Goal: Task Accomplishment & Management: Use online tool/utility

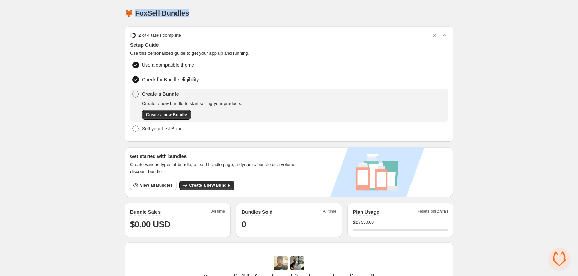
drag, startPoint x: 194, startPoint y: 15, endPoint x: 136, endPoint y: 13, distance: 57.5
click at [136, 13] on div "🦊 FoxSell Bundles" at bounding box center [289, 13] width 329 height 10
copy h1 "oxSell Bundles"
click at [99, 206] on div "Home Bundles Analytics Plan and Billing 🦊 FoxSell Bundles. This page is ready 🦊…" at bounding box center [289, 229] width 578 height 458
click at [172, 113] on span "Create a new Bundle" at bounding box center [166, 115] width 41 height 6
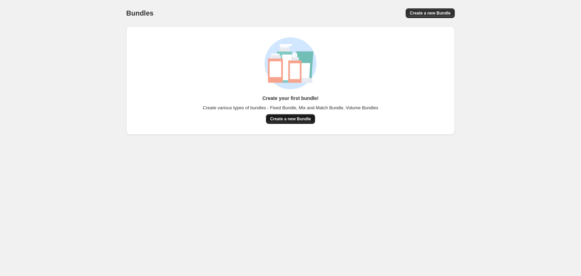
click at [290, 118] on span "Create a new Bundle" at bounding box center [290, 119] width 41 height 6
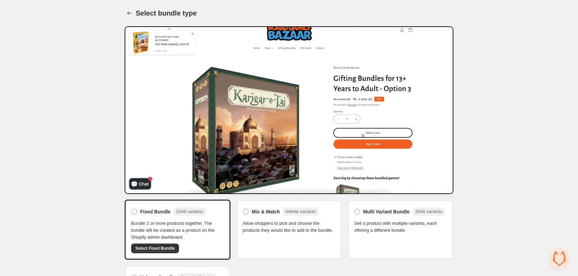
scroll to position [36, 0]
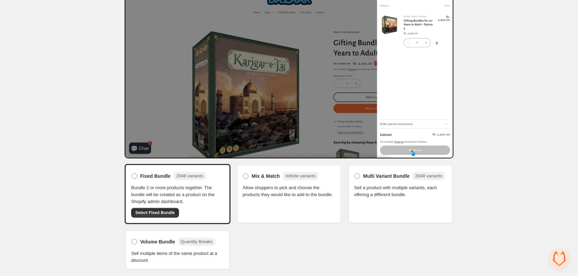
click at [281, 196] on span "Allow shoppers to pick and choose the products they would like to add to the bu…" at bounding box center [289, 191] width 93 height 14
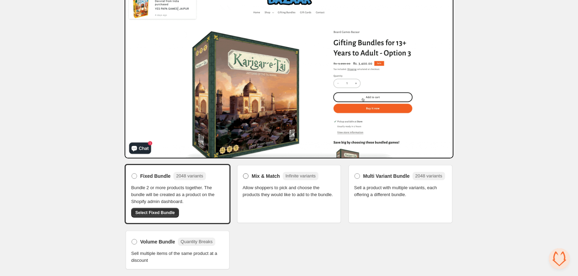
click at [246, 177] on span at bounding box center [246, 176] width 6 height 6
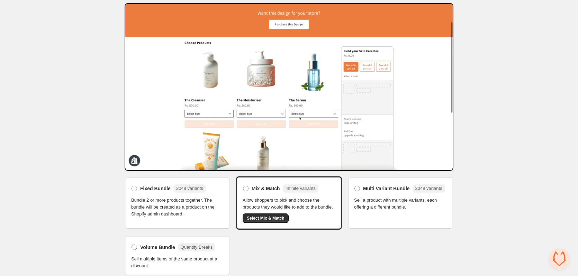
scroll to position [29, 0]
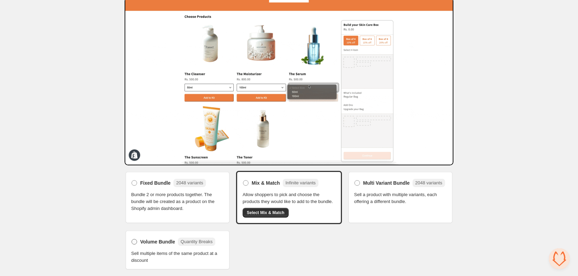
click at [136, 243] on span at bounding box center [134, 242] width 6 height 6
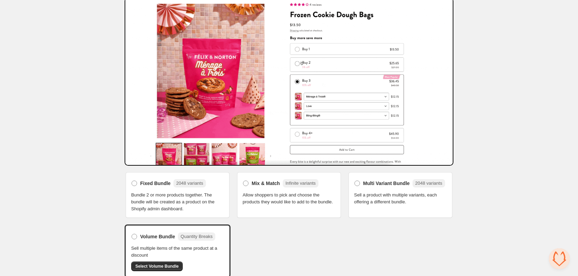
scroll to position [36, 0]
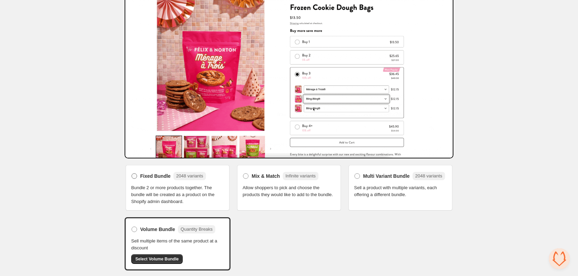
click at [133, 175] on span at bounding box center [134, 176] width 6 height 6
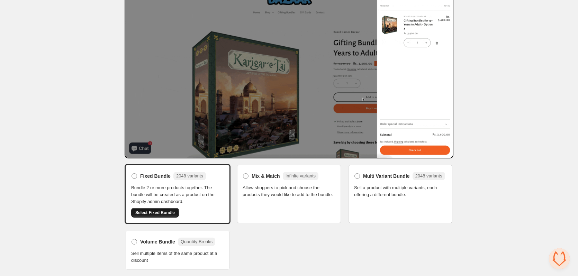
click at [153, 212] on span "Select Fixed Bundle" at bounding box center [154, 213] width 39 height 6
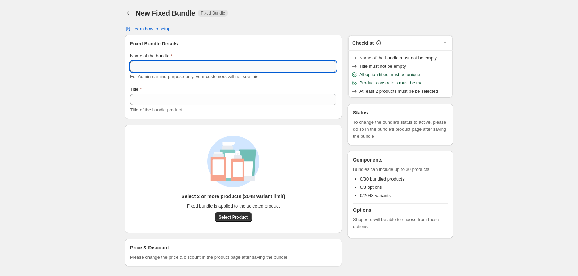
click at [156, 68] on input "Name of the bundle" at bounding box center [233, 66] width 206 height 11
type input "********"
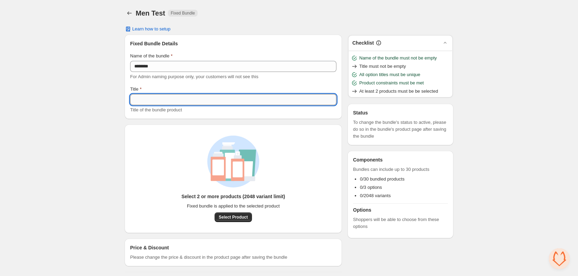
click at [149, 103] on input "Title" at bounding box center [233, 99] width 206 height 11
type input "***"
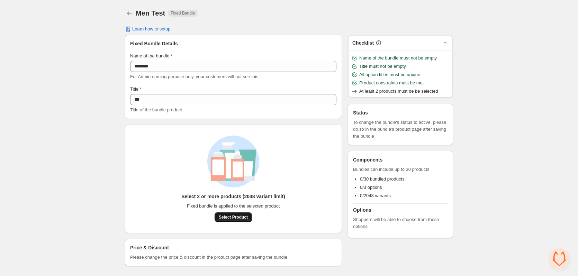
click at [237, 220] on button "Select Product" at bounding box center [233, 217] width 37 height 10
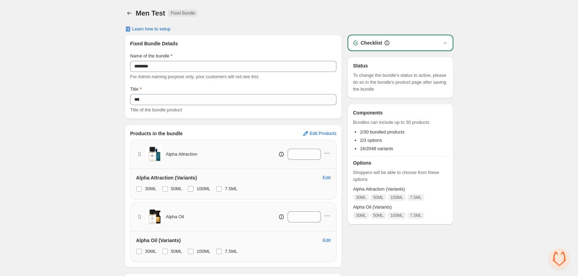
scroll to position [36, 0]
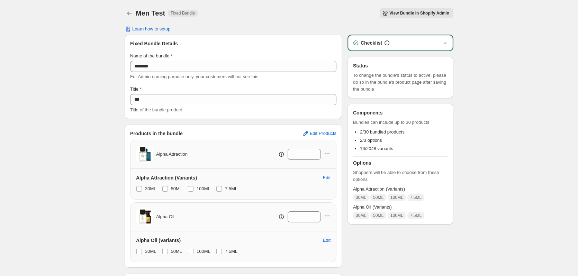
scroll to position [58, 0]
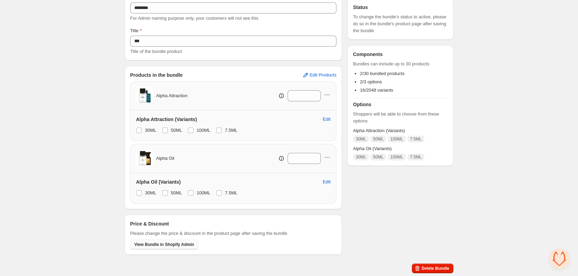
click at [164, 244] on span "View Bundle in Shopify Admin" at bounding box center [164, 245] width 60 height 6
click at [560, 260] on span "Open chat" at bounding box center [559, 258] width 21 height 21
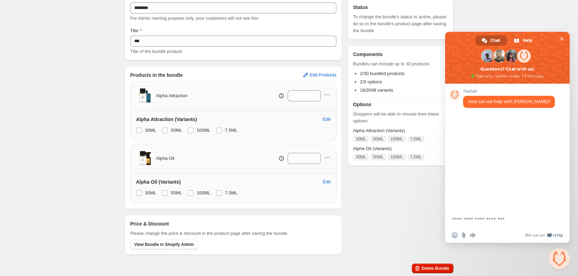
click at [498, 222] on form at bounding box center [499, 219] width 95 height 19
click at [486, 218] on textarea "Compose your message..." at bounding box center [499, 219] width 95 height 6
type textarea "***"
click at [137, 132] on span at bounding box center [139, 131] width 6 height 6
click at [165, 131] on span at bounding box center [165, 131] width 6 height 6
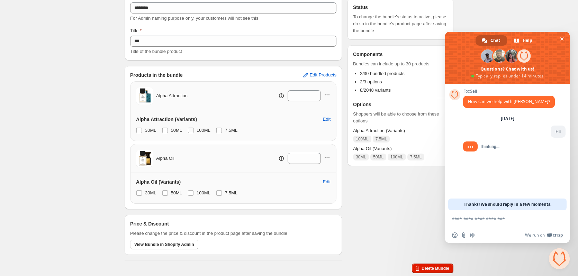
click at [191, 130] on span at bounding box center [191, 131] width 6 height 6
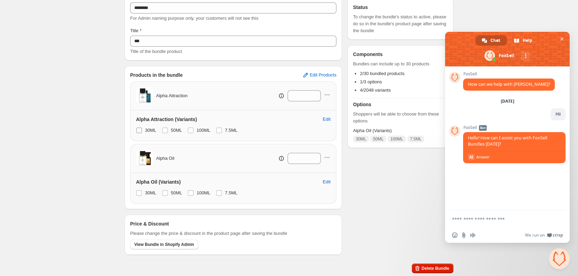
click at [140, 130] on span at bounding box center [139, 131] width 6 height 6
click at [164, 129] on span at bounding box center [165, 131] width 6 height 6
click at [191, 130] on span at bounding box center [191, 131] width 6 height 6
click at [476, 221] on textarea "Compose your message..." at bounding box center [499, 219] width 95 height 6
type textarea "**********"
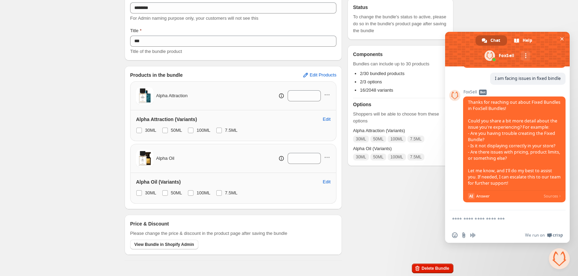
scroll to position [150, 0]
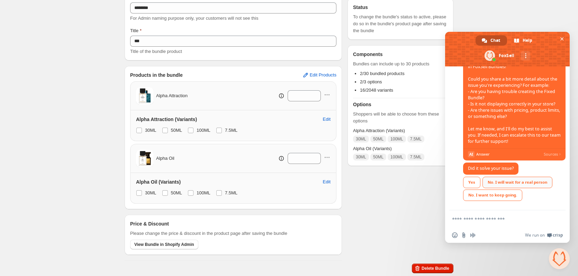
click at [513, 183] on div "No. I will wait for a real person" at bounding box center [517, 182] width 70 height 11
click at [542, 182] on span "Yes No. I will wait for a real person No. I want to keep going." at bounding box center [514, 190] width 102 height 26
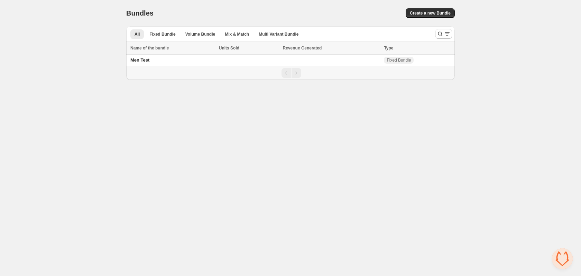
scroll to position [150, 0]
click at [436, 11] on span "Create a new Bundle" at bounding box center [430, 13] width 41 height 6
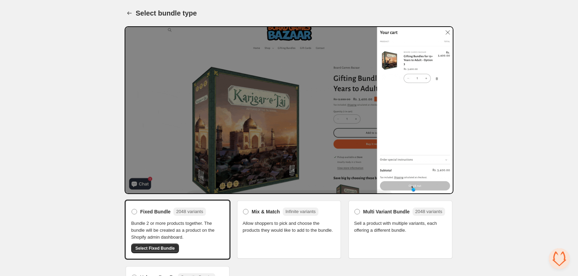
scroll to position [150, 0]
click at [555, 261] on span "Open chat" at bounding box center [559, 258] width 21 height 21
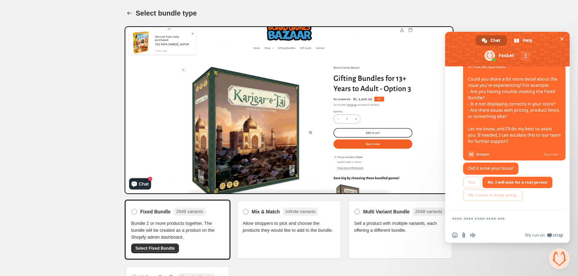
scroll to position [156, 0]
type textarea "**********"
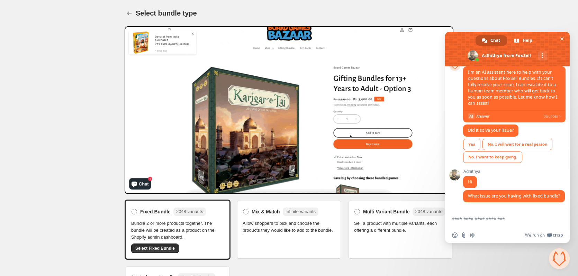
scroll to position [36, 0]
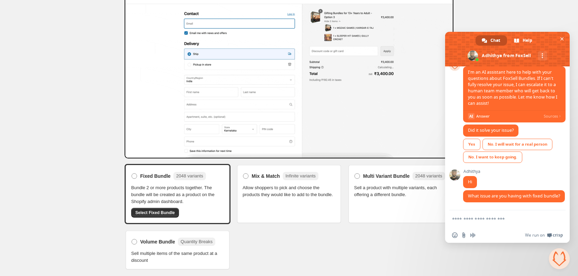
click at [74, 268] on div "Home Bundles Analytics Plan and Billing Select bundle type. This page is ready …" at bounding box center [289, 120] width 578 height 312
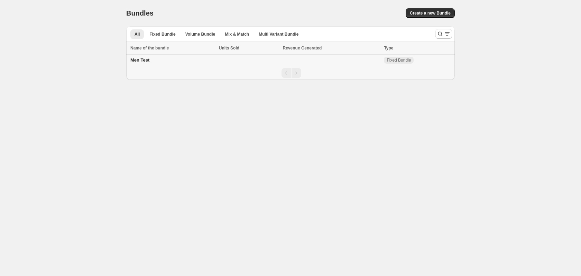
click at [137, 61] on span "Men Test" at bounding box center [139, 59] width 19 height 5
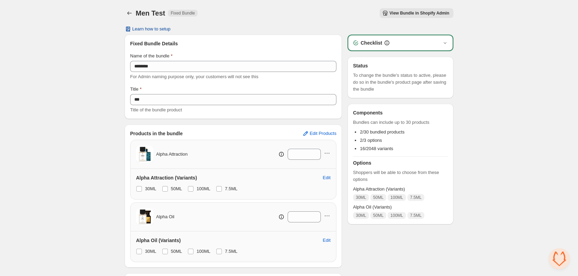
scroll to position [327, 0]
click at [149, 31] on span "Learn how to setup" at bounding box center [151, 29] width 38 height 6
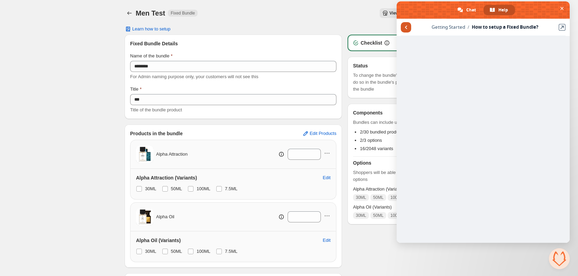
click at [406, 26] on span "Return to articles" at bounding box center [406, 27] width 2 height 3
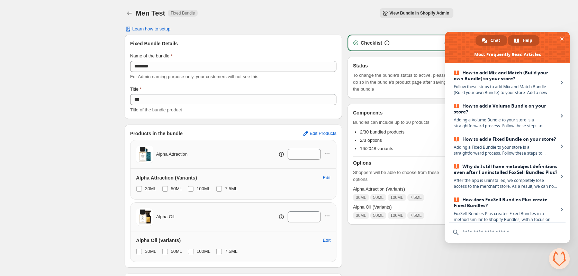
click at [493, 39] on span "Chat" at bounding box center [495, 40] width 10 height 10
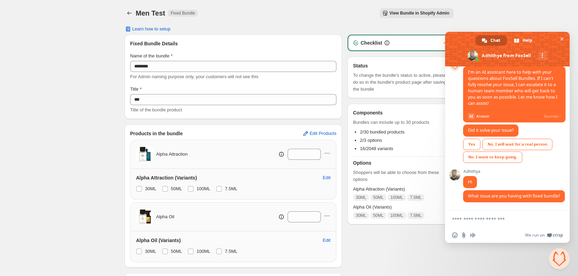
click at [483, 213] on form at bounding box center [499, 219] width 95 height 19
click at [472, 218] on textarea "Compose your message..." at bounding box center [499, 219] width 95 height 6
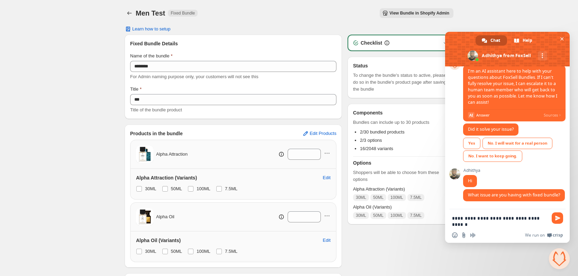
click at [452, 219] on textarea "**********" at bounding box center [499, 221] width 95 height 12
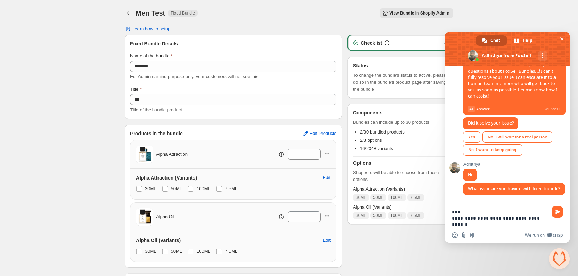
click at [472, 226] on textarea "**********" at bounding box center [499, 218] width 95 height 19
type textarea "**********"
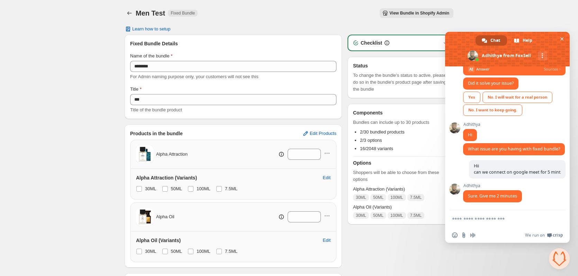
scroll to position [374, 0]
click at [472, 217] on textarea "Compose your message..." at bounding box center [499, 219] width 95 height 6
paste textarea "**********"
type textarea "**********"
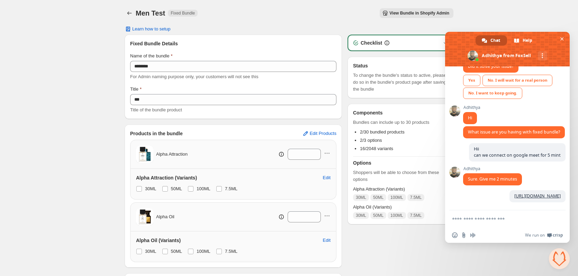
scroll to position [391, 0]
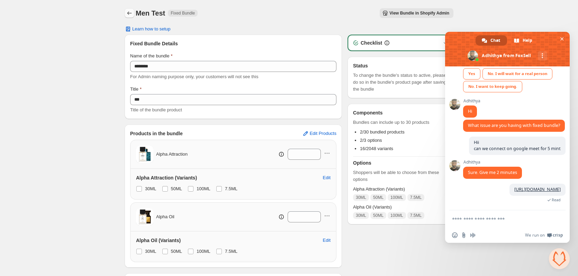
click at [129, 11] on icon "Back" at bounding box center [129, 13] width 7 height 7
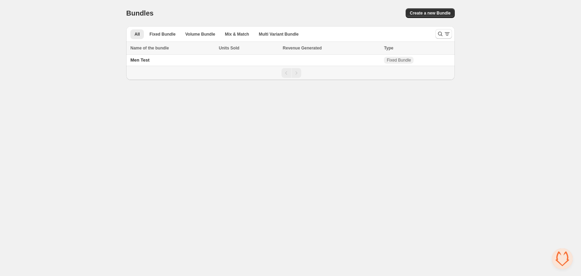
scroll to position [391, 0]
click at [140, 61] on span "Men Test" at bounding box center [139, 59] width 19 height 5
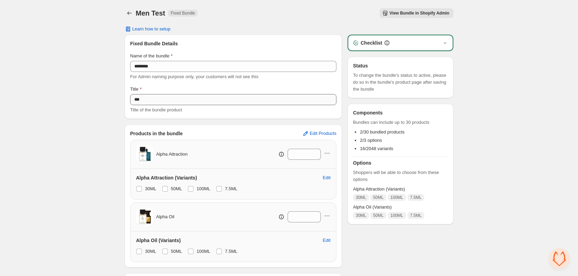
scroll to position [58, 0]
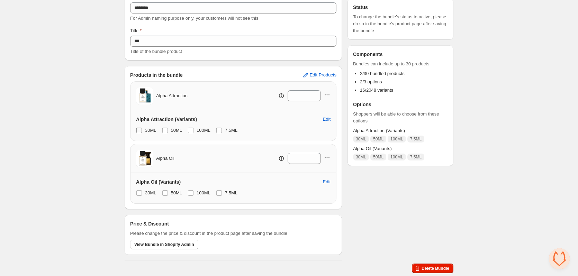
click at [139, 130] on span at bounding box center [139, 131] width 6 height 6
click at [165, 131] on span at bounding box center [165, 131] width 6 height 6
click at [190, 130] on span at bounding box center [191, 131] width 6 height 6
click at [218, 129] on span at bounding box center [219, 131] width 6 height 6
click at [139, 192] on span at bounding box center [139, 193] width 6 height 6
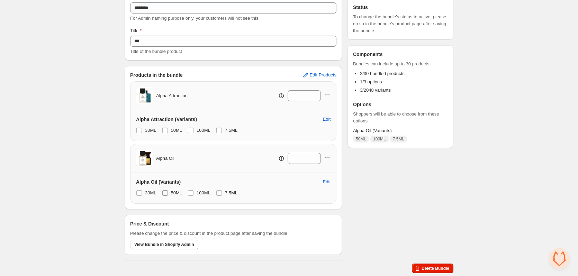
click at [167, 193] on span at bounding box center [165, 193] width 6 height 6
click at [192, 191] on span at bounding box center [191, 193] width 6 height 6
click at [217, 193] on span at bounding box center [219, 193] width 6 height 6
click at [217, 129] on span at bounding box center [219, 131] width 6 height 6
click at [218, 131] on span at bounding box center [219, 131] width 6 height 6
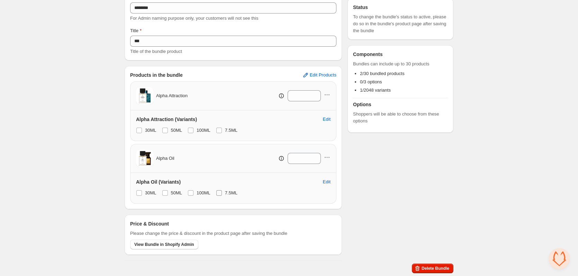
click at [219, 195] on span at bounding box center [219, 193] width 6 height 6
click at [218, 131] on span at bounding box center [219, 131] width 6 height 6
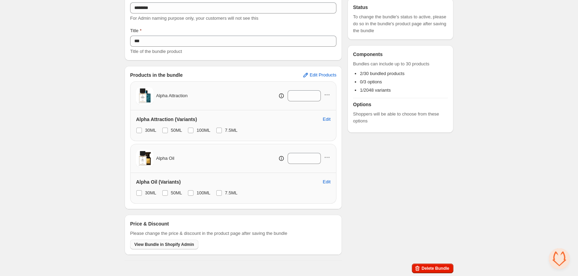
click at [156, 245] on span "View Bundle in Shopify Admin" at bounding box center [164, 245] width 60 height 6
click at [218, 129] on span at bounding box center [219, 131] width 6 height 6
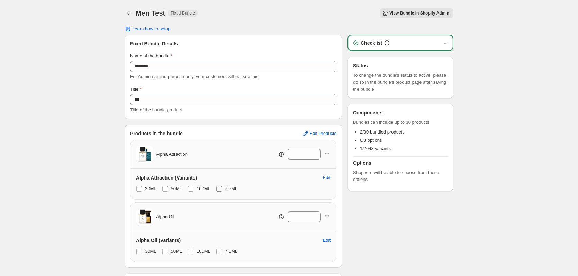
click at [217, 189] on span at bounding box center [219, 189] width 6 height 6
click at [323, 133] on span "Edit Products" at bounding box center [323, 134] width 27 height 6
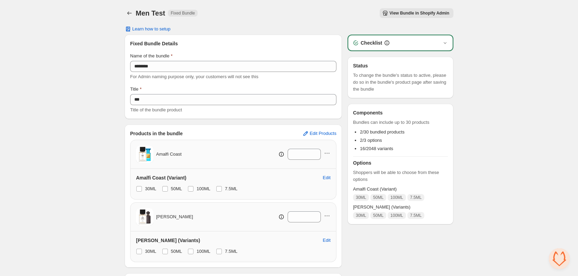
scroll to position [58, 0]
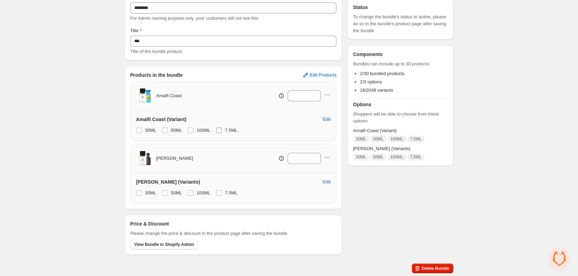
click at [217, 131] on span at bounding box center [219, 131] width 6 height 6
click at [191, 130] on span at bounding box center [191, 131] width 6 height 6
click at [164, 129] on span at bounding box center [165, 131] width 6 height 6
click at [139, 129] on span at bounding box center [139, 131] width 6 height 6
click at [139, 130] on span at bounding box center [139, 131] width 6 height 6
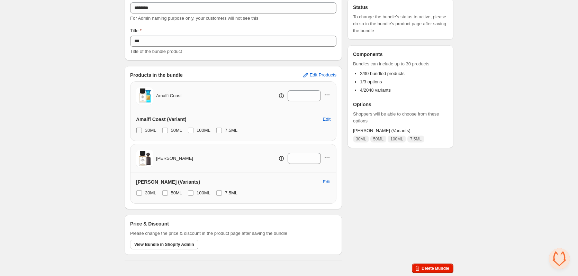
click at [139, 130] on span at bounding box center [139, 131] width 6 height 6
click at [166, 192] on span at bounding box center [165, 193] width 6 height 6
click at [188, 193] on span at bounding box center [191, 193] width 6 height 6
click at [217, 193] on span at bounding box center [219, 193] width 6 height 6
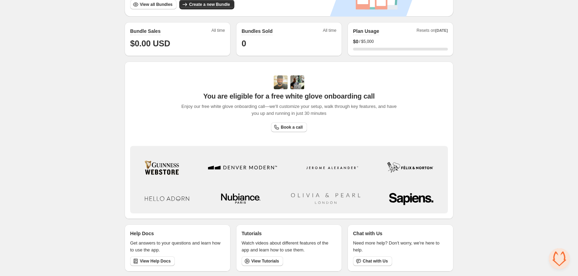
scroll to position [391, 0]
